Goal: Entertainment & Leisure: Consume media (video, audio)

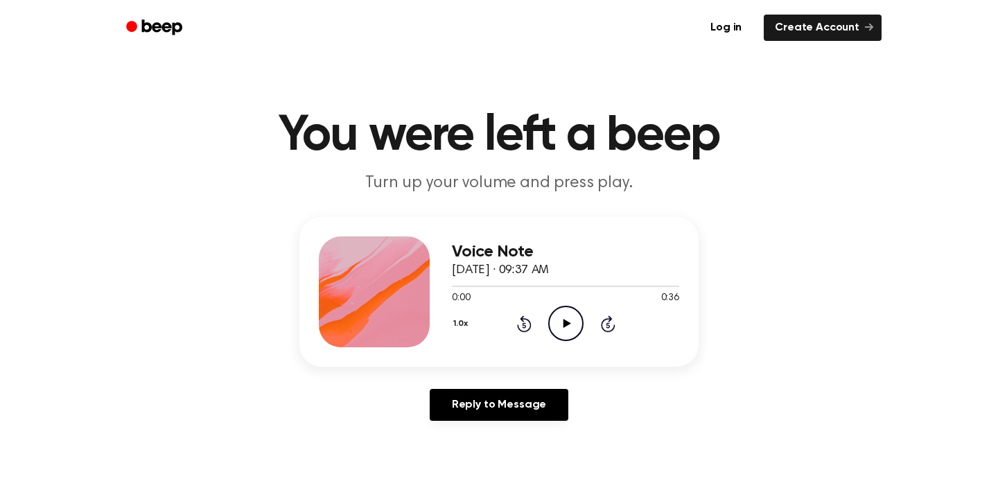
click at [560, 327] on icon "Play Audio" at bounding box center [565, 323] width 35 height 35
click at [575, 326] on icon "Play Audio" at bounding box center [565, 323] width 35 height 35
click at [565, 325] on icon "Pause Audio" at bounding box center [565, 323] width 35 height 35
click at [574, 314] on icon "Play Audio" at bounding box center [565, 323] width 35 height 35
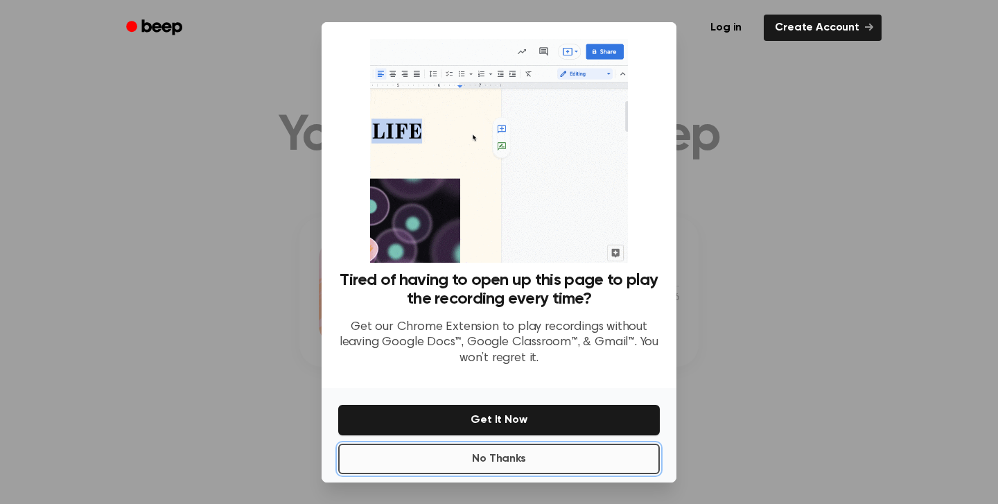
click at [579, 451] on button "No Thanks" at bounding box center [499, 459] width 322 height 30
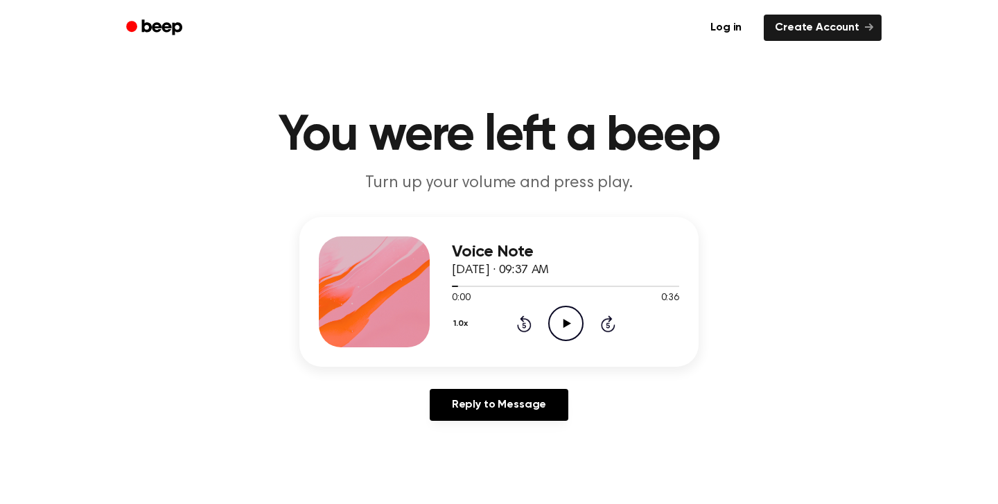
click at [566, 318] on icon "Play Audio" at bounding box center [565, 323] width 35 height 35
click at [575, 323] on icon "Pause Audio" at bounding box center [565, 323] width 35 height 35
click at [573, 315] on icon "Play Audio" at bounding box center [565, 323] width 35 height 35
click at [523, 325] on icon at bounding box center [523, 325] width 3 height 6
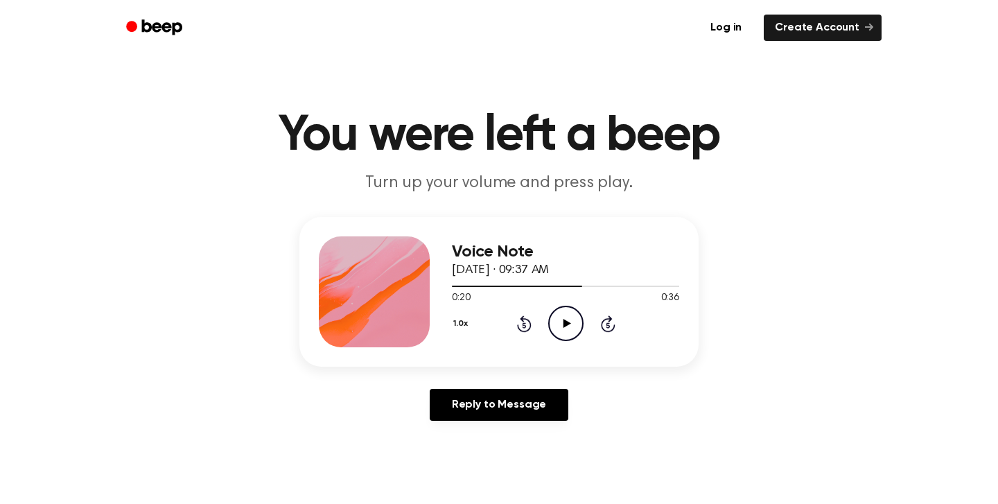
click at [579, 313] on circle at bounding box center [566, 323] width 34 height 34
click at [604, 322] on icon "Skip 5 seconds" at bounding box center [607, 324] width 15 height 18
